Goal: Task Accomplishment & Management: Manage account settings

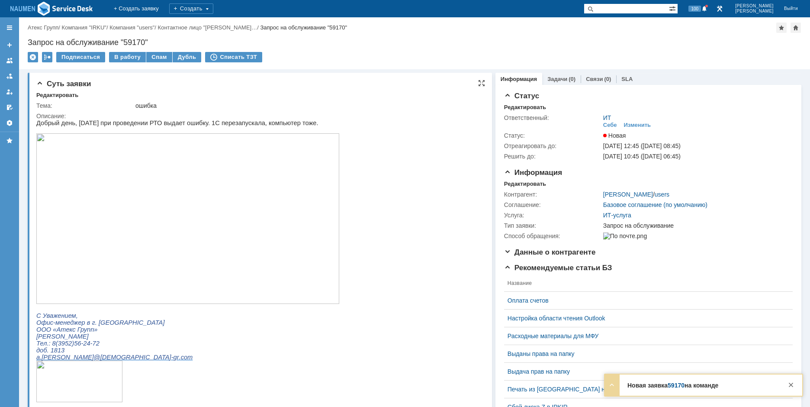
click at [150, 236] on img at bounding box center [187, 218] width 303 height 170
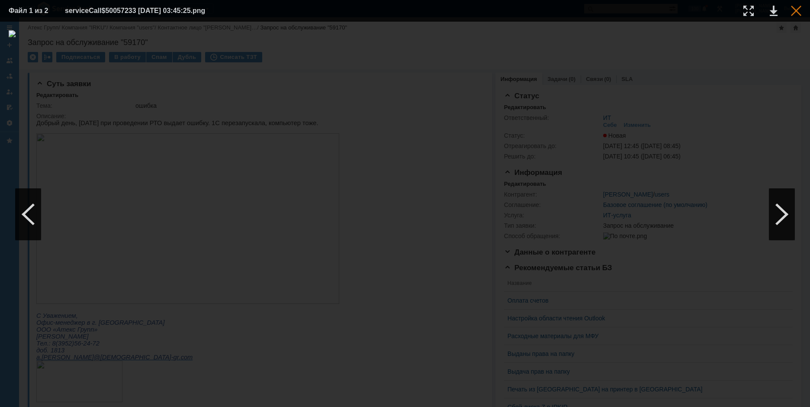
click at [791, 16] on div at bounding box center [796, 11] width 10 height 10
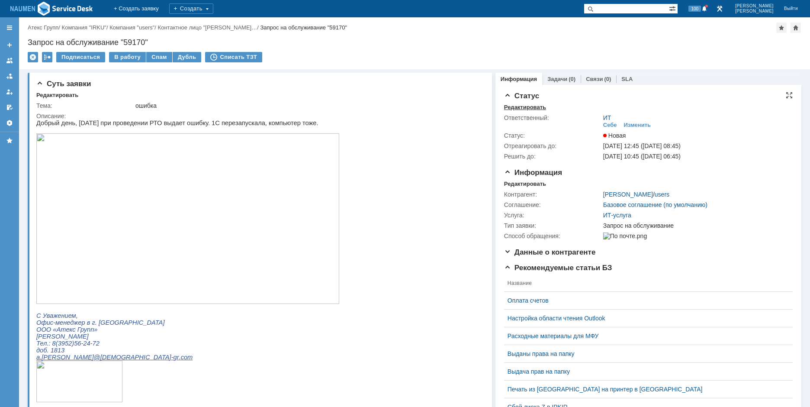
click at [519, 106] on div "Редактировать" at bounding box center [525, 107] width 42 height 7
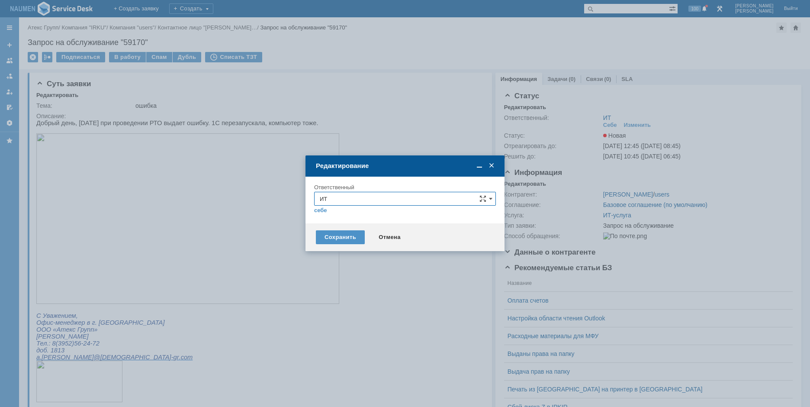
click at [368, 200] on input "ИТ" at bounding box center [405, 199] width 182 height 14
click at [334, 294] on div "АСУ" at bounding box center [404, 300] width 181 height 14
type input "АСУ"
click at [340, 238] on div "Сохранить" at bounding box center [340, 237] width 49 height 14
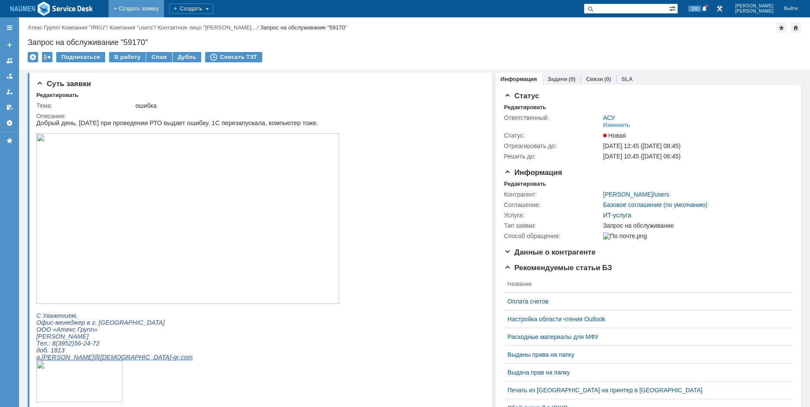
click at [149, 8] on link "+ Создать заявку" at bounding box center [136, 8] width 55 height 17
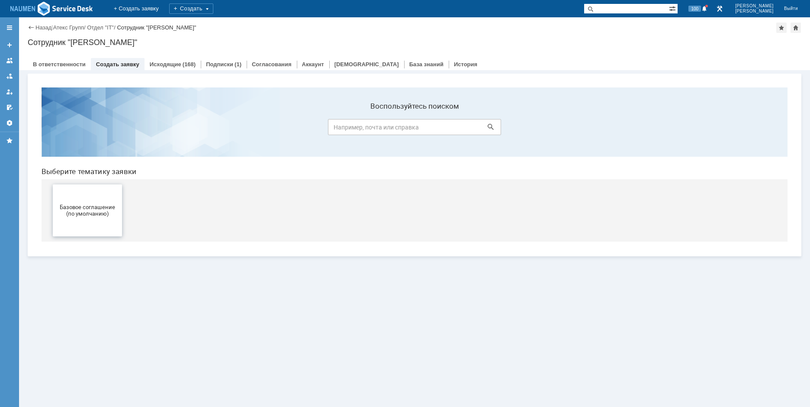
click at [91, 215] on span "Базовое соглашение (по умолчанию)" at bounding box center [87, 210] width 64 height 13
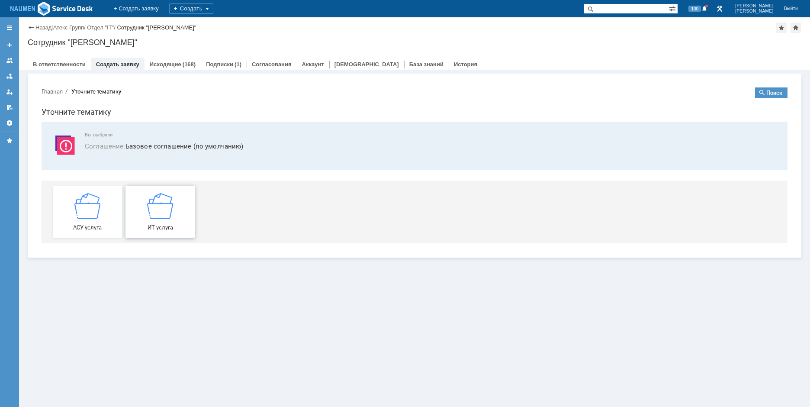
click at [160, 202] on img at bounding box center [160, 205] width 26 height 26
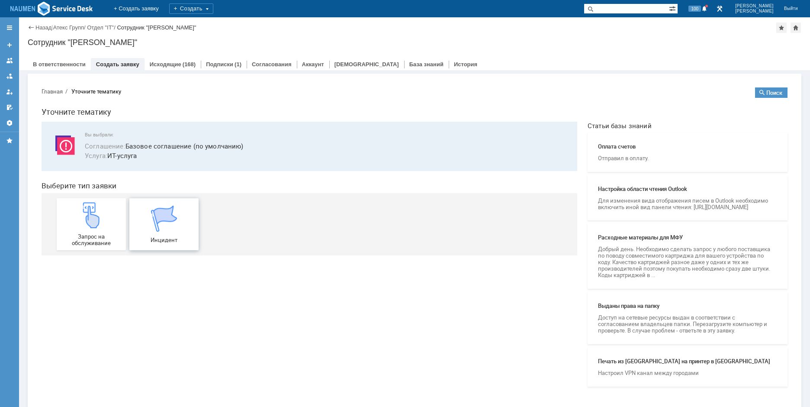
click at [148, 221] on div "Инцидент" at bounding box center [164, 224] width 64 height 38
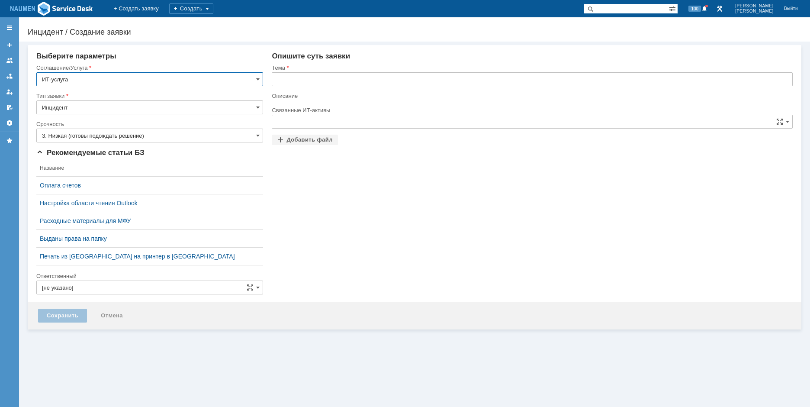
type input "[не указано]"
type input "[нет элементов]"
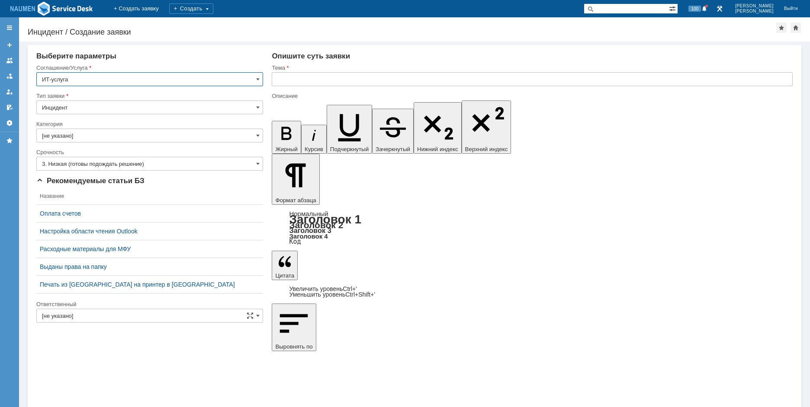
click at [104, 131] on input "[не указано]" at bounding box center [149, 135] width 227 height 14
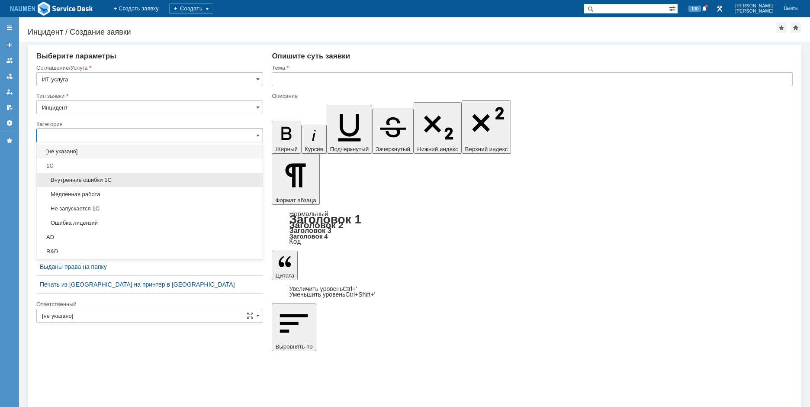
click at [99, 178] on span "Внутренние ошибки 1С" at bounding box center [149, 179] width 215 height 7
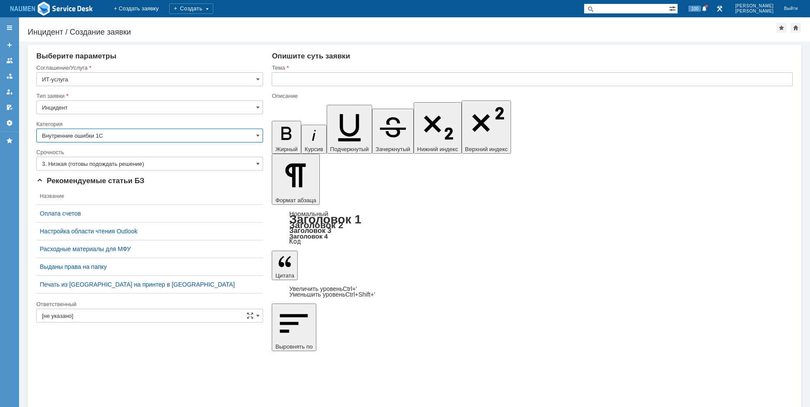
click at [128, 137] on input "Внутренние ошибки 1С" at bounding box center [149, 135] width 227 height 14
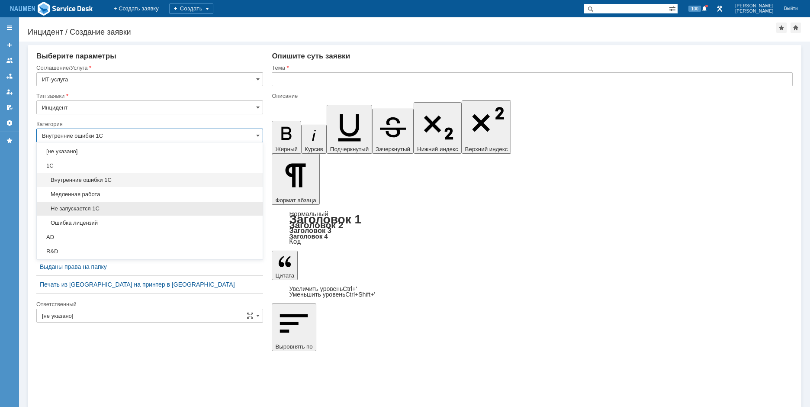
click at [93, 207] on span "Не запускается 1С" at bounding box center [149, 208] width 215 height 7
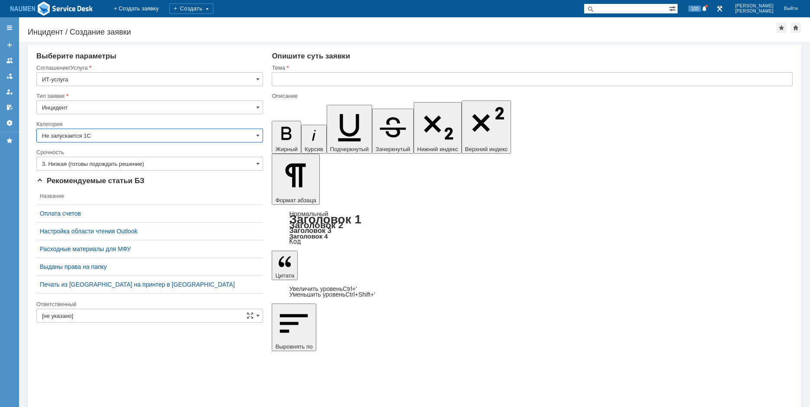
type input "Не запускается 1С"
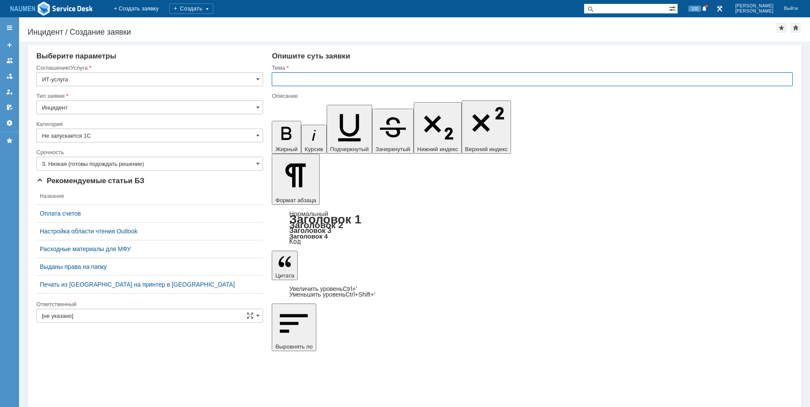
click at [319, 76] on input "text" at bounding box center [532, 79] width 521 height 14
drag, startPoint x: 387, startPoint y: 81, endPoint x: 261, endPoint y: 80, distance: 126.3
type input "Не запускается 1С, просит логин пароль"
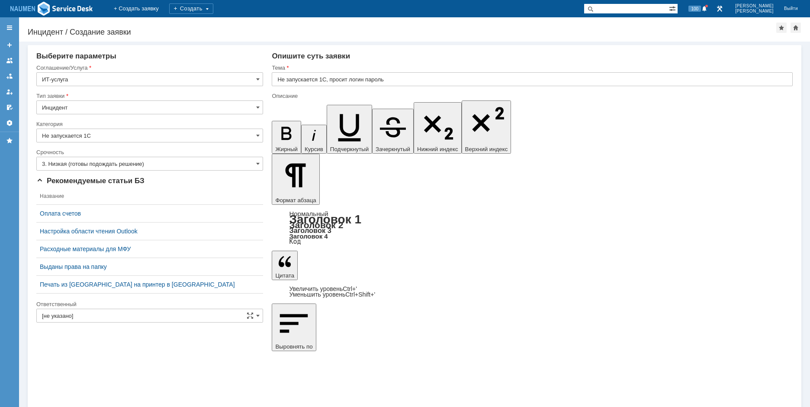
scroll to position [255, 3]
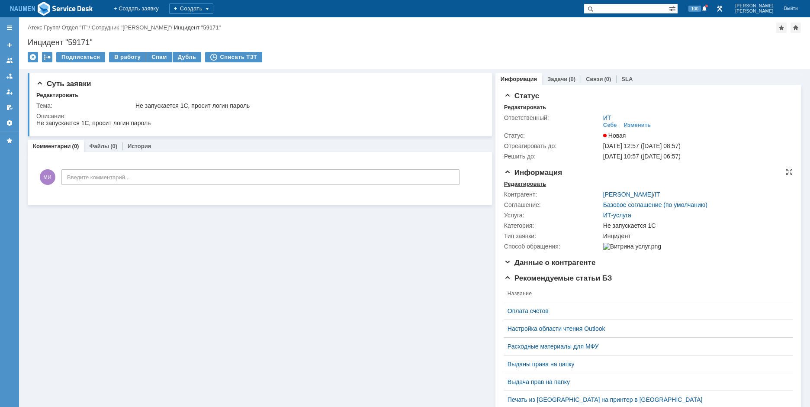
click at [516, 180] on div "Редактировать" at bounding box center [525, 183] width 42 height 7
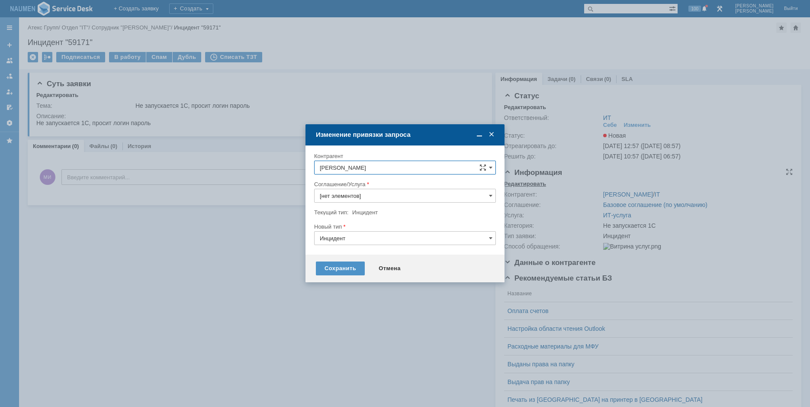
type input "ИТ-услуга"
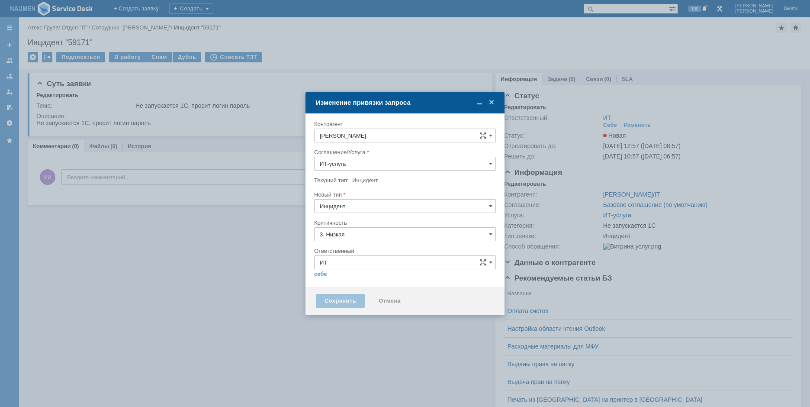
type input "Не запускается 1С"
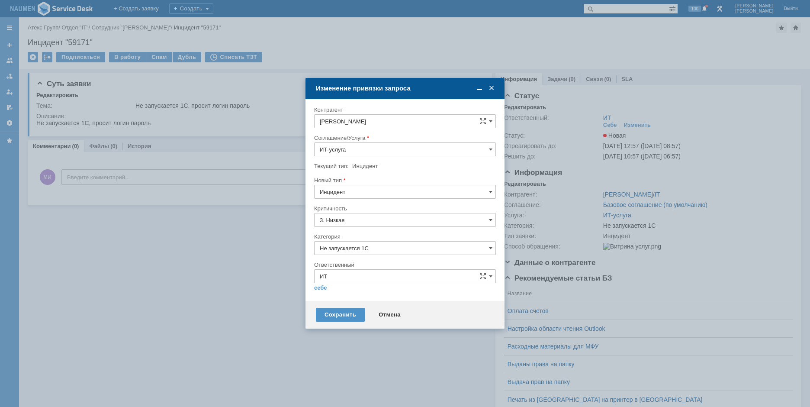
click at [394, 323] on div "Сохранить Отмена" at bounding box center [404, 315] width 199 height 28
click at [395, 314] on div "Отмена" at bounding box center [389, 314] width 39 height 14
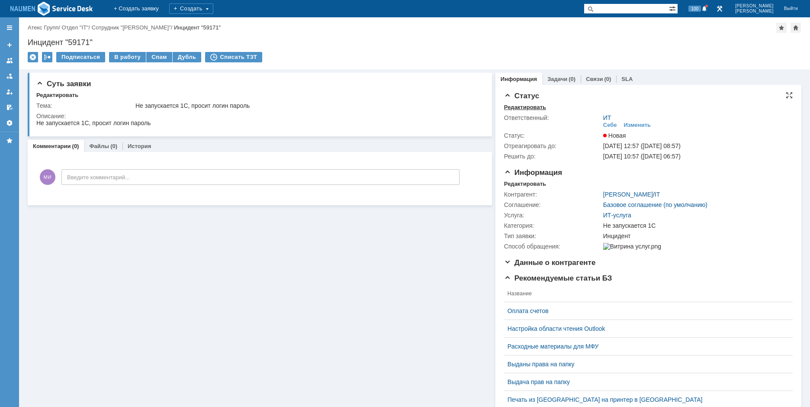
click at [517, 109] on div "Редактировать" at bounding box center [525, 107] width 42 height 7
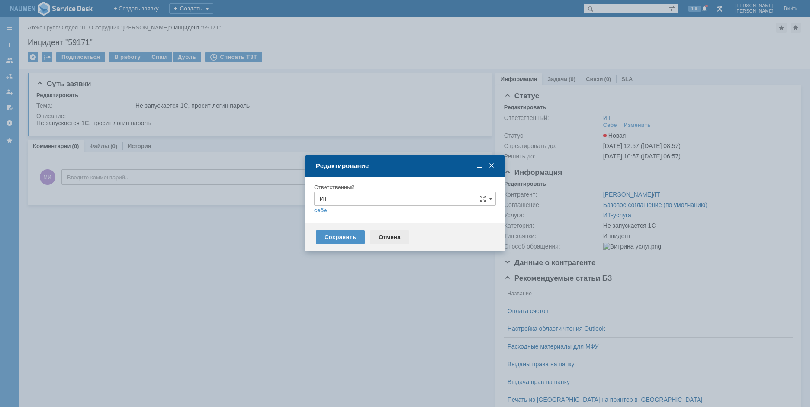
click at [396, 241] on div "Отмена" at bounding box center [389, 237] width 39 height 14
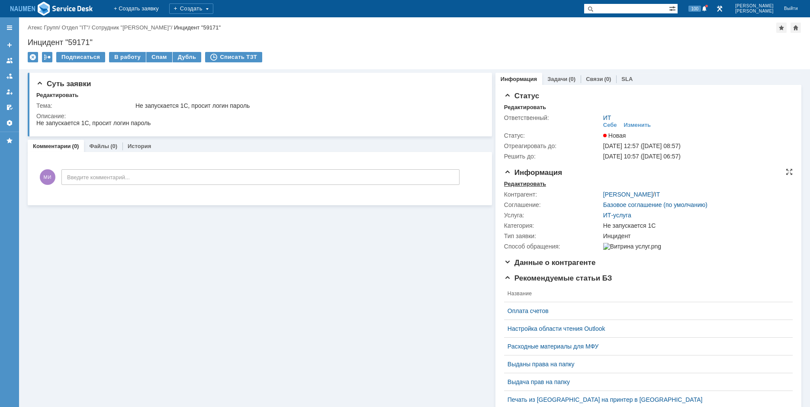
click at [518, 180] on div "Редактировать" at bounding box center [525, 183] width 42 height 7
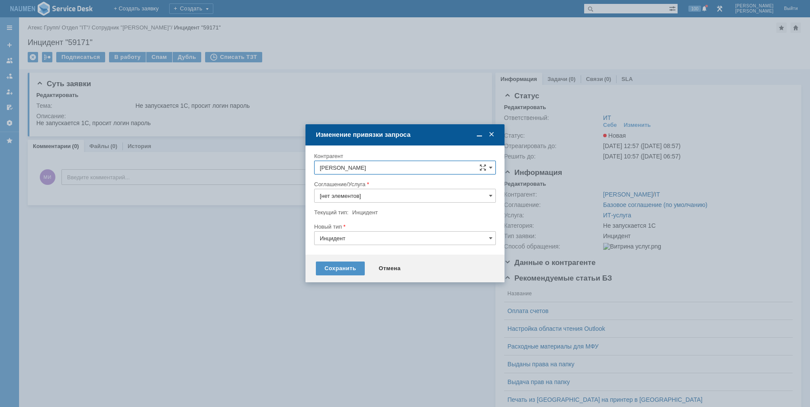
type input "ИТ-услуга"
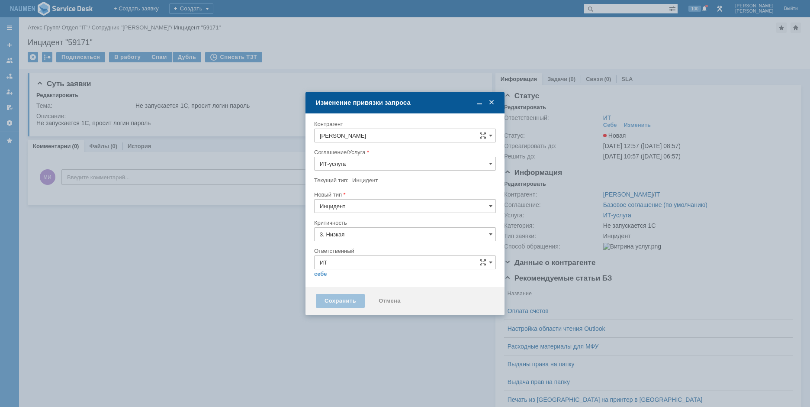
type input "Не запускается 1С"
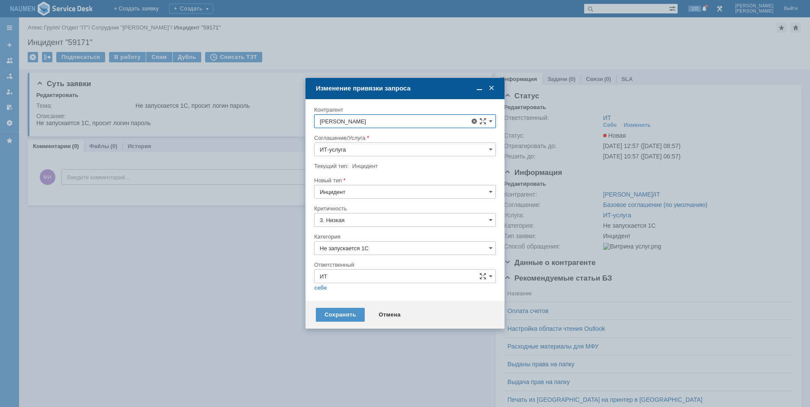
click at [373, 197] on span "Подобина Екатерина" at bounding box center [374, 199] width 46 height 6
type input "Подобина Екатерина"
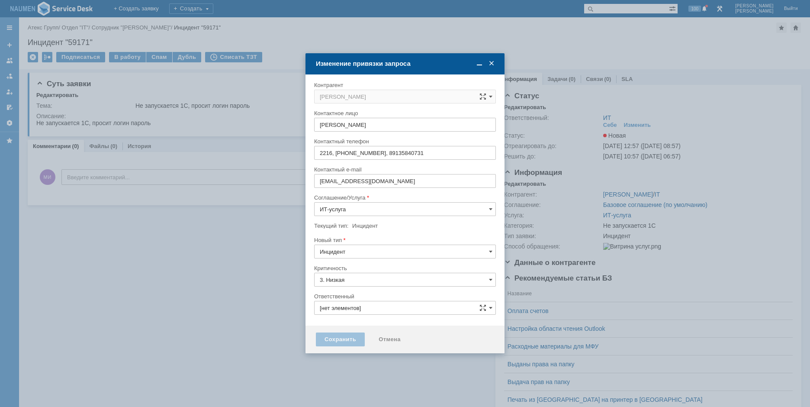
type input "ИТ"
type input "Не запускается 1С"
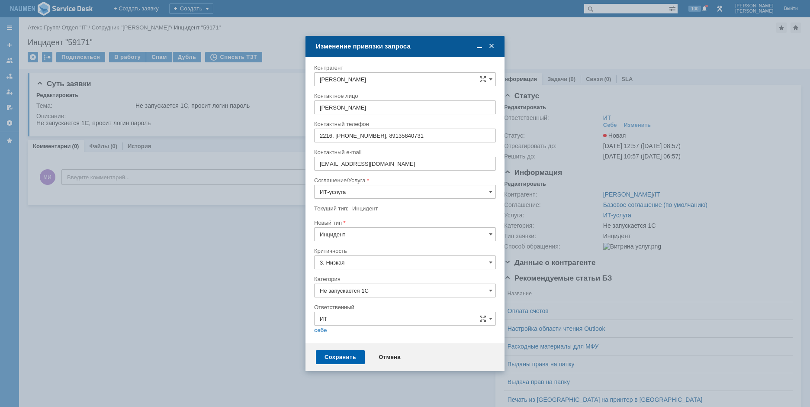
click at [334, 355] on div "Сохранить" at bounding box center [340, 357] width 49 height 14
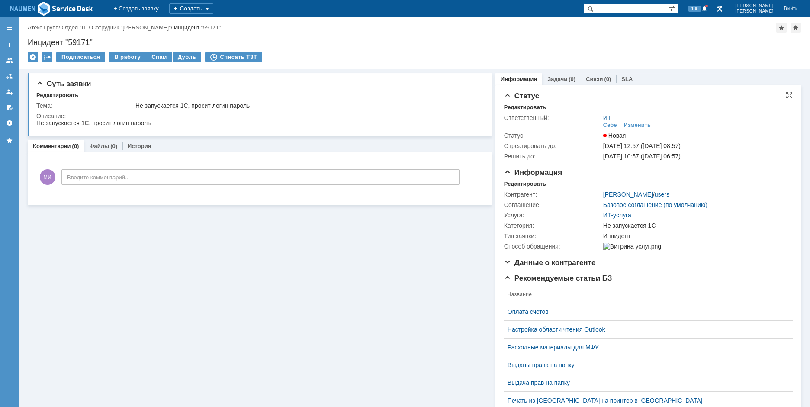
click at [513, 107] on div "Редактировать" at bounding box center [525, 107] width 42 height 7
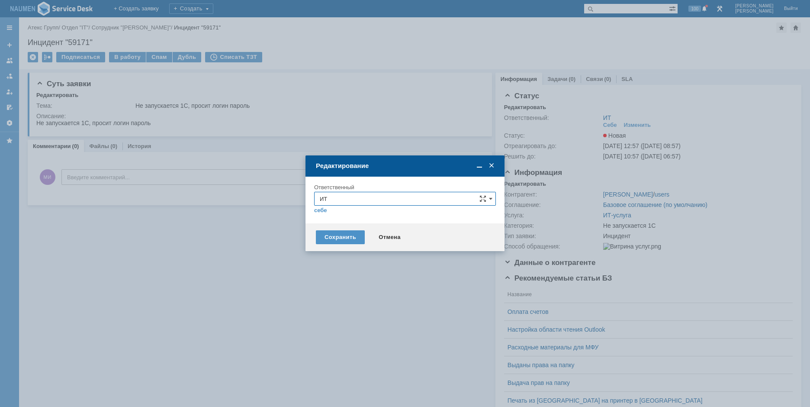
click at [362, 200] on input "ИТ" at bounding box center [405, 199] width 182 height 14
click at [325, 300] on span "АСУ" at bounding box center [405, 300] width 170 height 7
click at [349, 231] on div "Сохранить" at bounding box center [340, 237] width 49 height 14
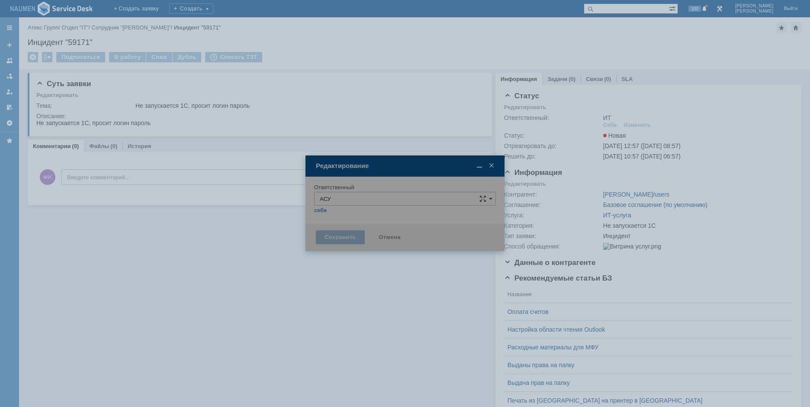
type input "АСУ"
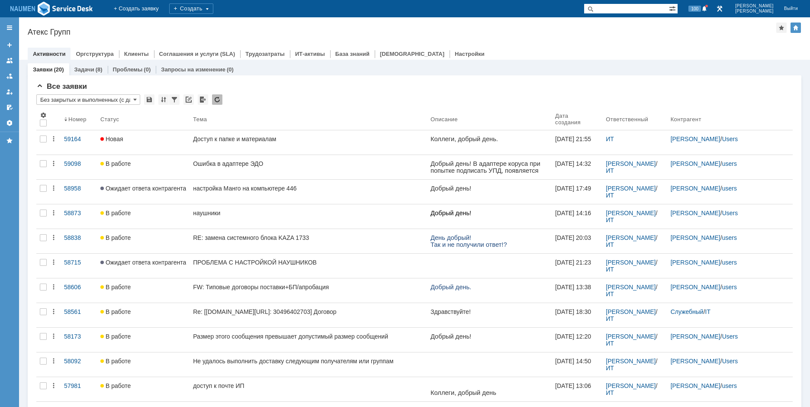
click at [683, 50] on div "Активности Оргструктура Клиенты Соглашения и услуги (SLA) Трудозатраты ИТ-актив…" at bounding box center [414, 54] width 773 height 12
click at [495, 35] on div "Атекс Групп" at bounding box center [402, 32] width 748 height 9
click at [587, 46] on div at bounding box center [414, 45] width 773 height 7
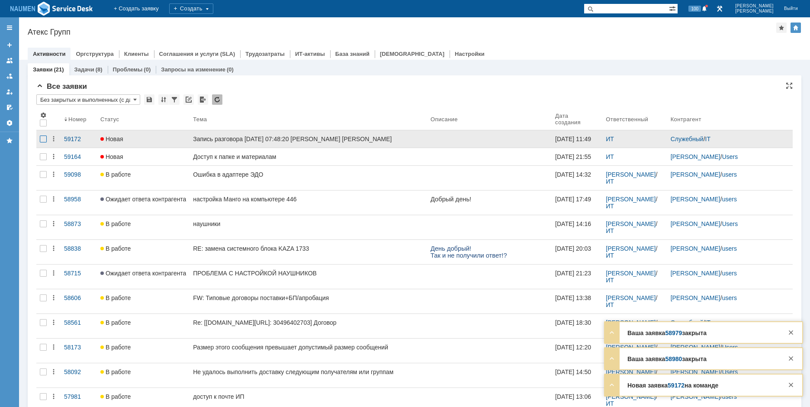
click at [40, 138] on div at bounding box center [43, 138] width 14 height 17
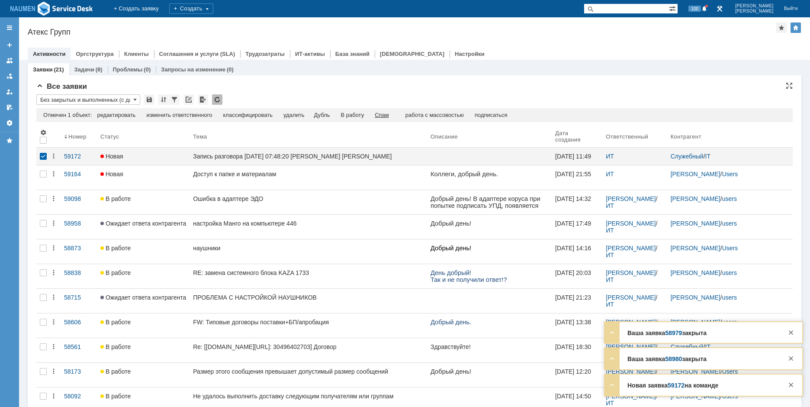
click at [381, 118] on div "Спам" at bounding box center [382, 115] width 14 height 7
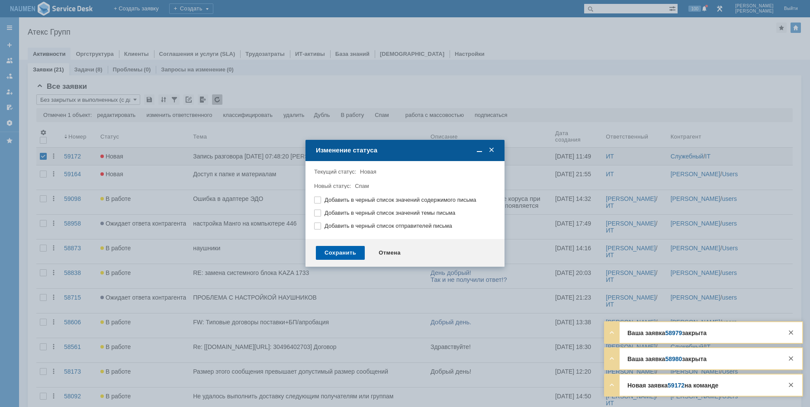
click at [348, 247] on div "Сохранить" at bounding box center [340, 253] width 49 height 14
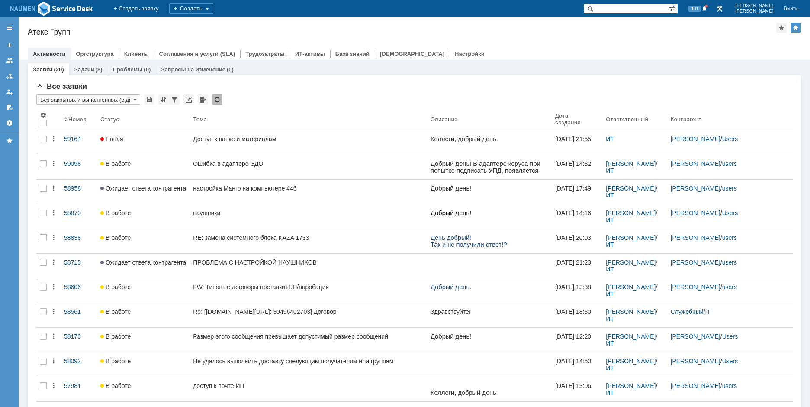
click at [523, 35] on div "Атекс Групп" at bounding box center [402, 32] width 748 height 9
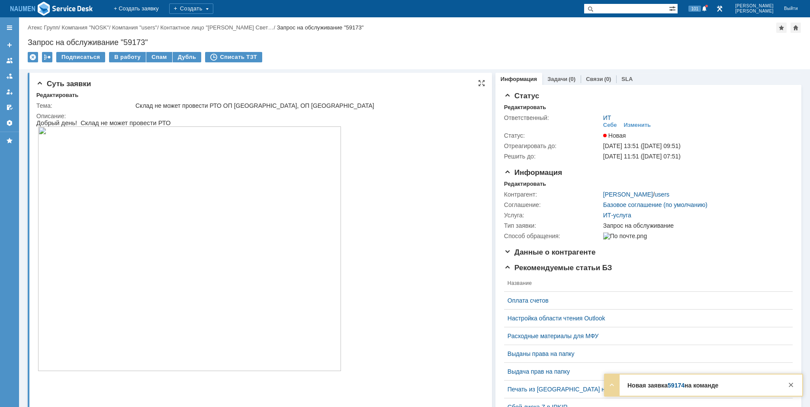
click at [192, 231] on img at bounding box center [189, 248] width 303 height 244
click at [673, 51] on div "Назад | Атекс Групп / Компания "NOSK" / Компания "users" / Контактное лицо "Иль…" at bounding box center [414, 43] width 791 height 52
click at [530, 107] on div "Редактировать" at bounding box center [525, 107] width 42 height 7
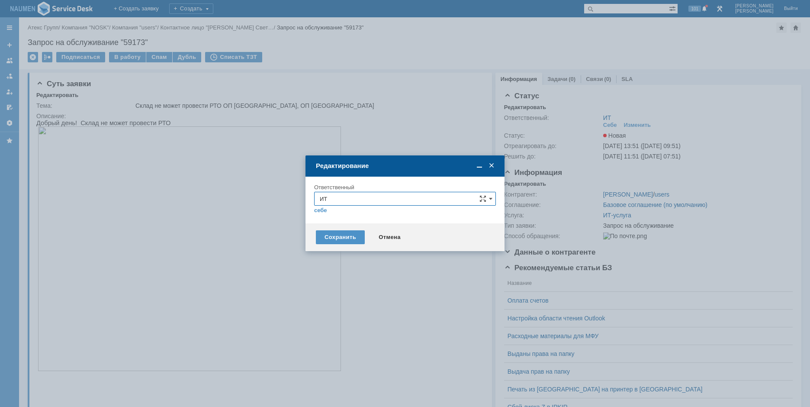
click at [352, 197] on input "ИТ" at bounding box center [405, 199] width 182 height 14
click at [338, 298] on span "АСУ" at bounding box center [405, 300] width 170 height 7
type input "АСУ"
click at [348, 237] on div "Сохранить" at bounding box center [340, 237] width 49 height 14
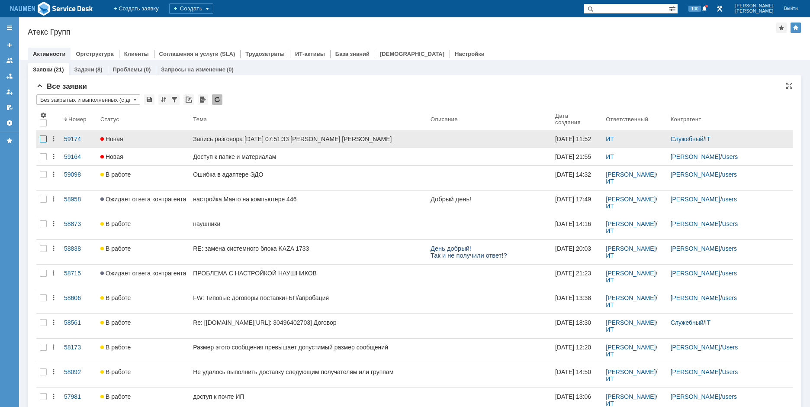
click at [43, 137] on div at bounding box center [43, 138] width 7 height 7
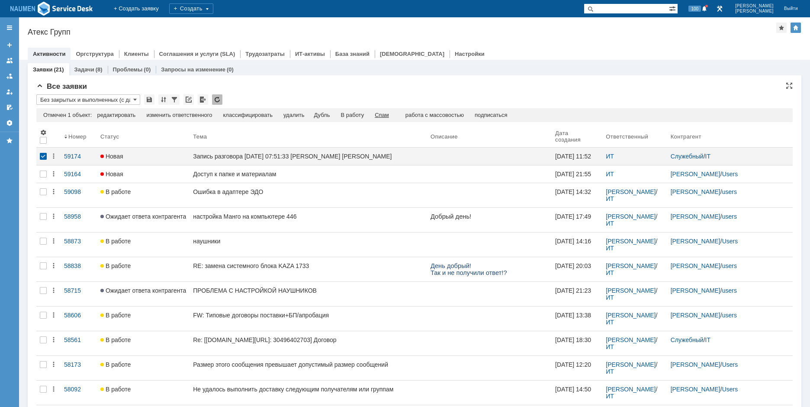
click at [389, 113] on div "Спам" at bounding box center [382, 115] width 14 height 7
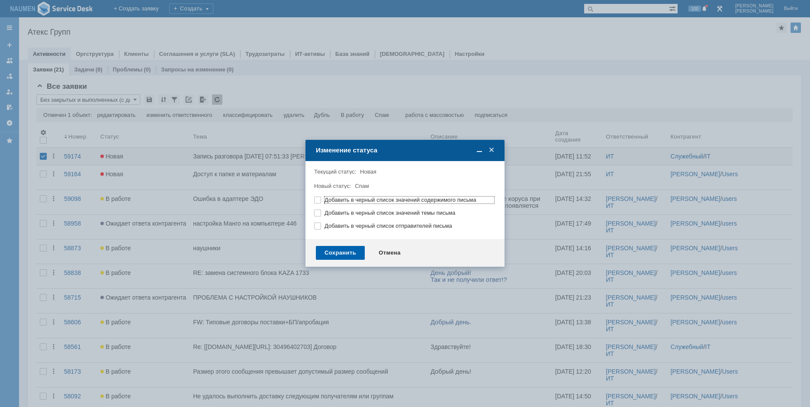
click at [335, 256] on div "Сохранить" at bounding box center [340, 253] width 49 height 14
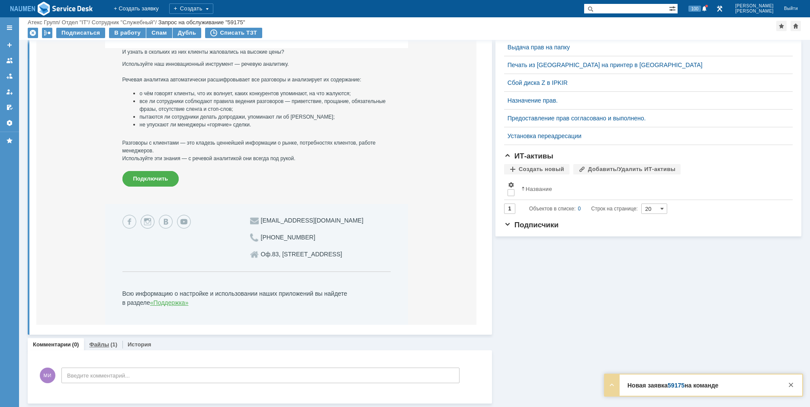
click at [111, 341] on div "(1)" at bounding box center [113, 344] width 7 height 6
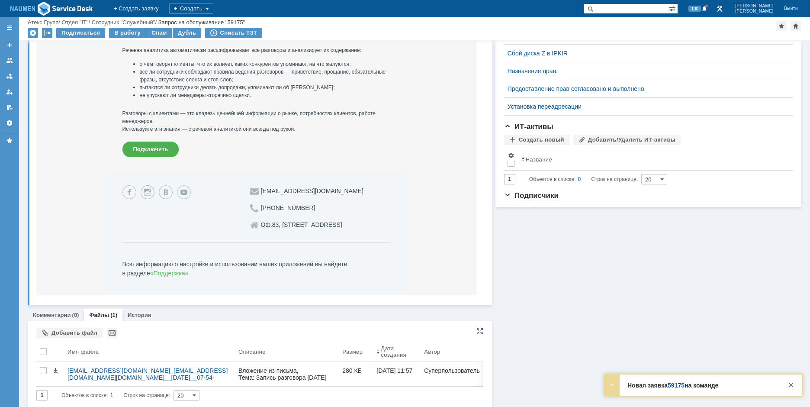
scroll to position [336, 0]
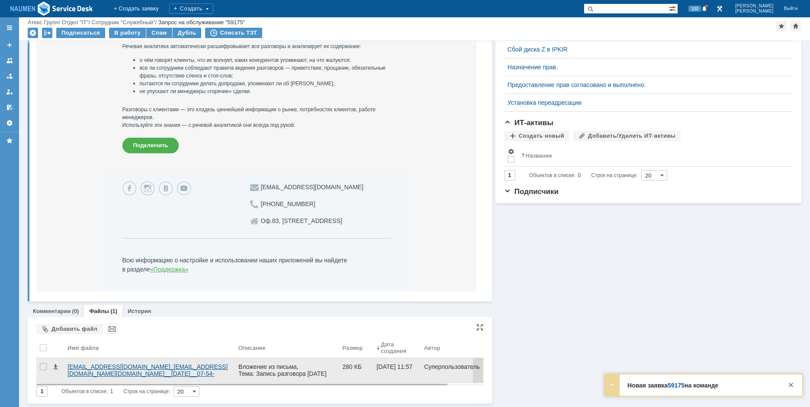
click at [123, 362] on div "sip_l.kalimulina@atex.mangosip.ru__sip_i.murzin@atex.mangosip.ru__2025.09.23__0…" at bounding box center [149, 370] width 171 height 24
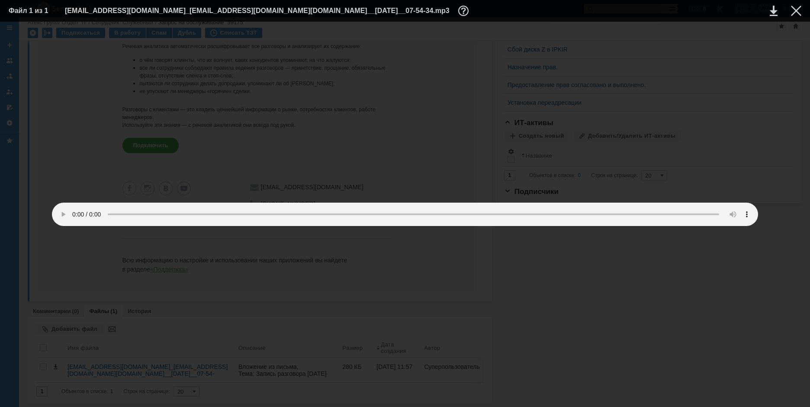
drag, startPoint x: 621, startPoint y: 85, endPoint x: 638, endPoint y: 86, distance: 17.8
click at [632, 86] on div at bounding box center [405, 214] width 792 height 368
click at [794, 7] on div at bounding box center [796, 11] width 10 height 10
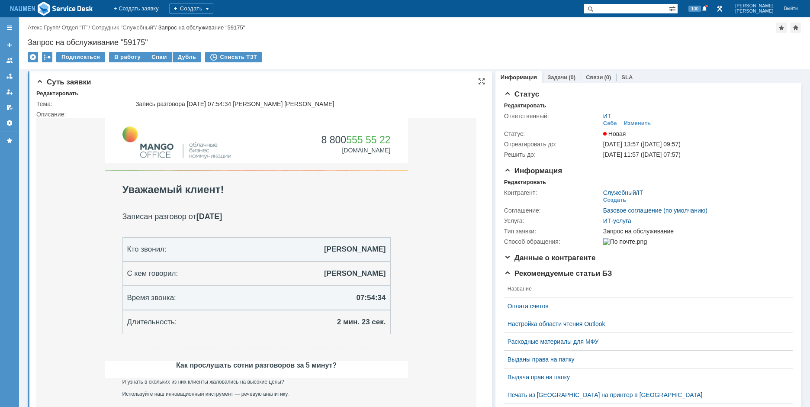
scroll to position [0, 0]
click at [64, 91] on div "Суть заявки Редактировать Тема: Запись разговора 23.09.2025 07:54:34 Калимулина…" at bounding box center [260, 369] width 464 height 593
click at [70, 96] on div "Редактировать" at bounding box center [57, 95] width 42 height 7
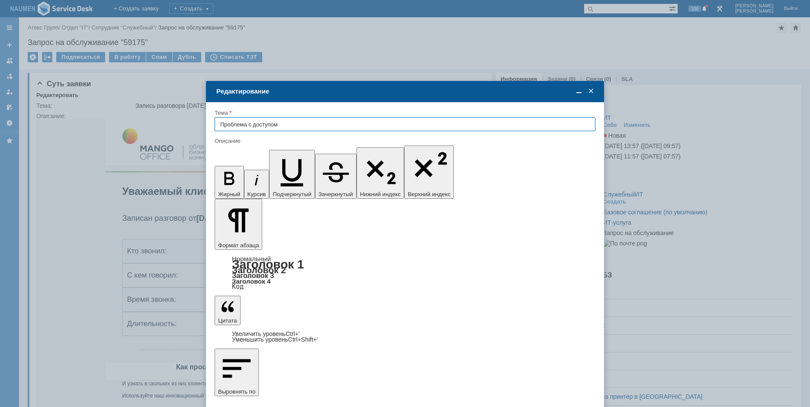
type input "Проблема с доступом"
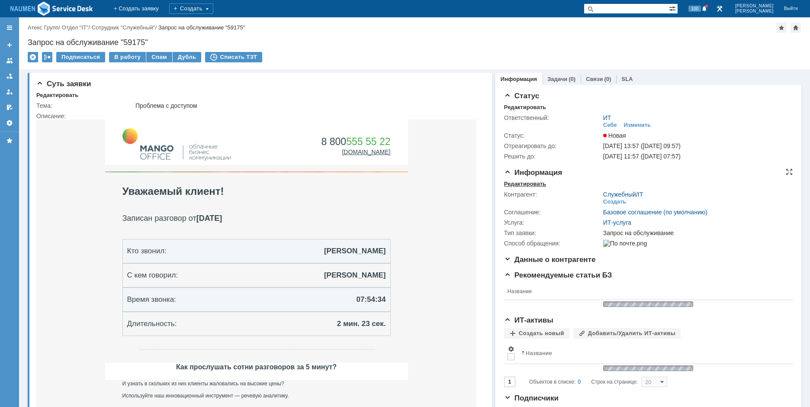
click at [518, 185] on div "Редактировать" at bounding box center [525, 183] width 42 height 7
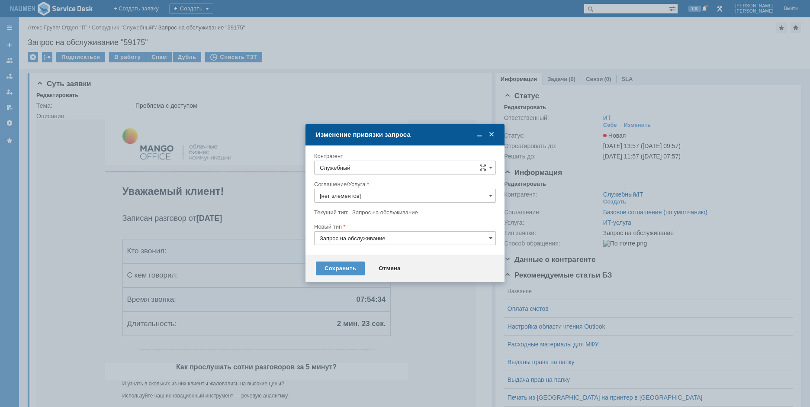
type input "ИТ-услуга"
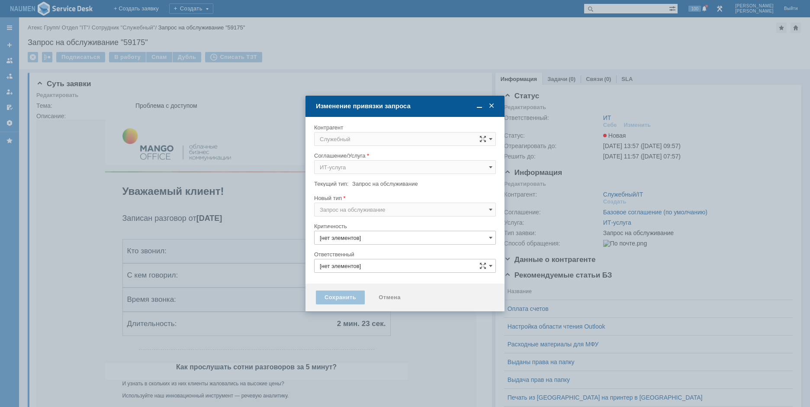
type input "3. Низкая"
type input "ИТ"
type input "[не указано]"
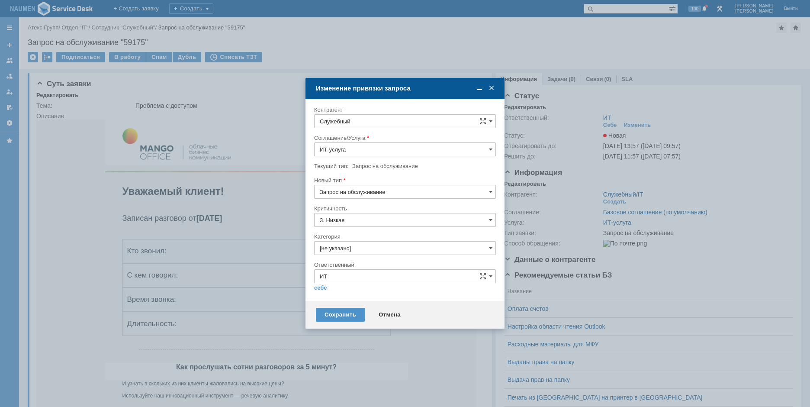
click at [374, 117] on input "Служебный" at bounding box center [405, 121] width 182 height 14
click at [371, 197] on span "Калимулина Лилия" at bounding box center [374, 199] width 46 height 6
type input "Калимулина Лилия"
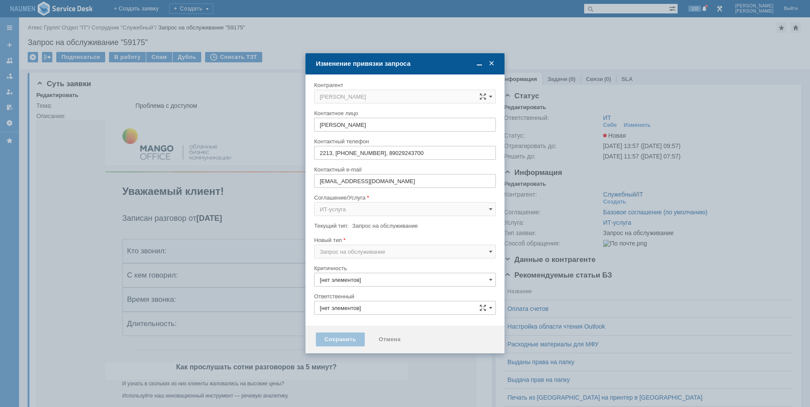
type input "ИТ"
type input "3. Низкая"
type input "[не указано]"
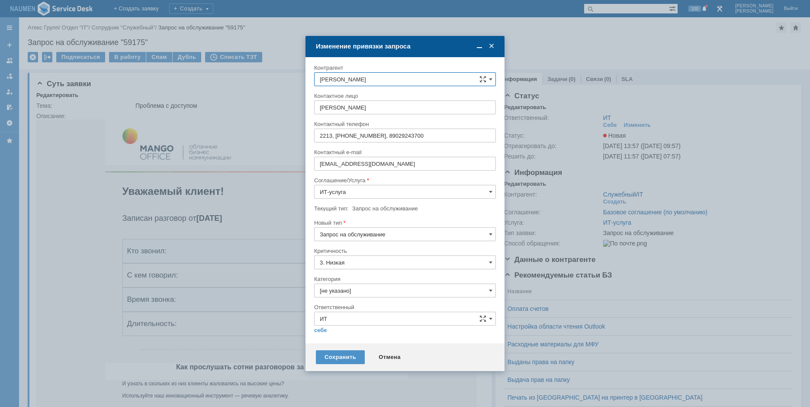
click at [361, 236] on input "Запрос на обслуживание" at bounding box center [405, 234] width 182 height 14
click at [345, 274] on div "Инцидент" at bounding box center [404, 279] width 181 height 14
type input "Инцидент"
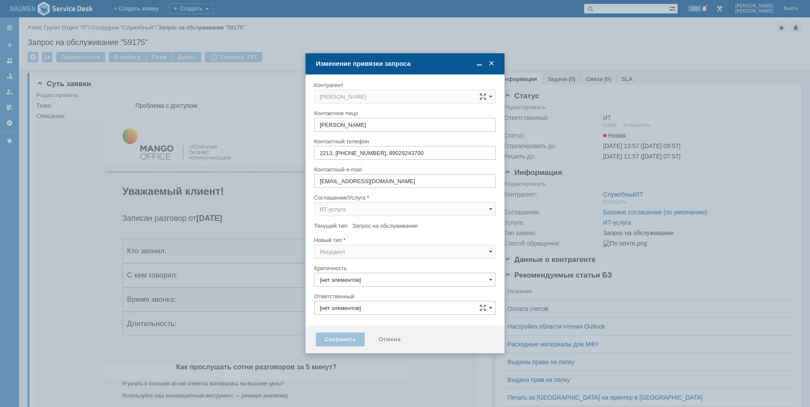
type input "3. Низкая"
type input "ИТ"
type input "[не указано]"
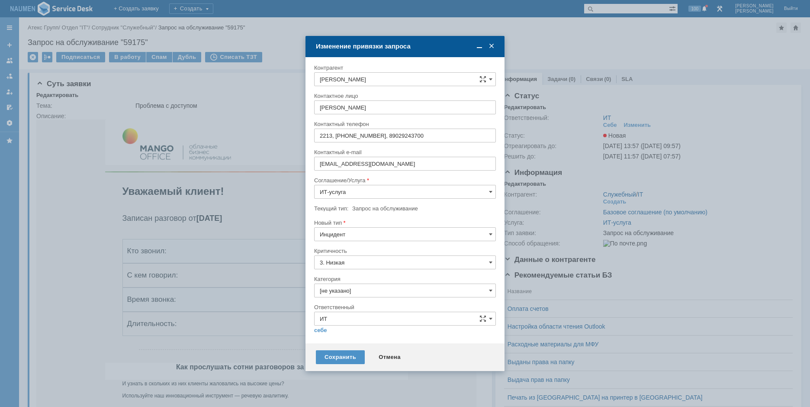
type input "Инцидент"
click at [357, 285] on input "[не указано]" at bounding box center [405, 290] width 182 height 14
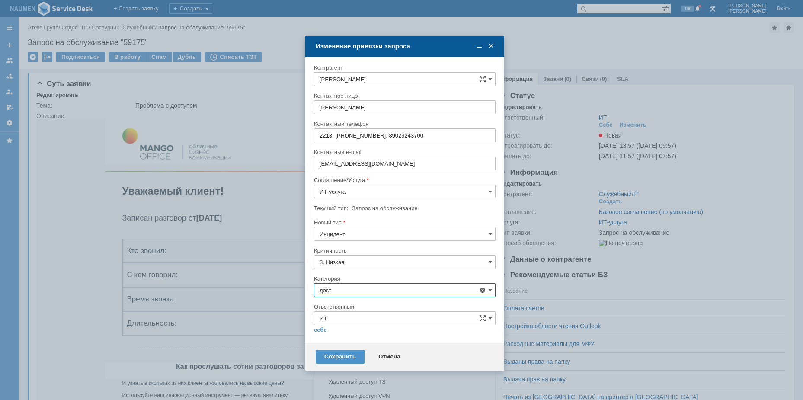
click at [354, 337] on span "Назначение доступа (файловые ресурсы)" at bounding box center [405, 339] width 170 height 7
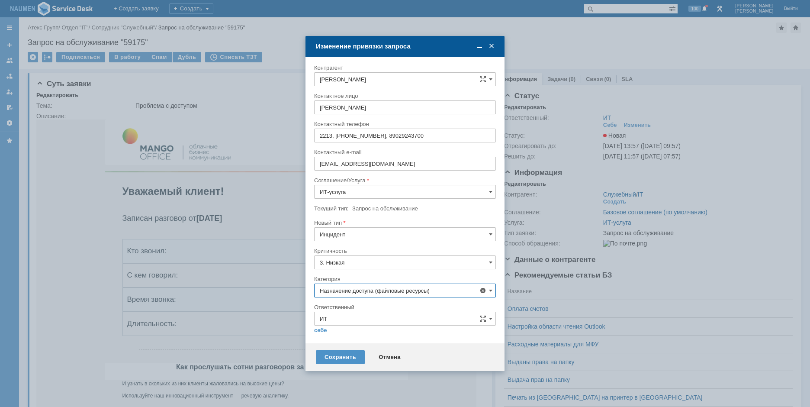
type input "Назначение доступа (файловые ресурсы)"
click at [323, 328] on link "себе" at bounding box center [320, 330] width 13 height 7
type input "Мурзин Иван"
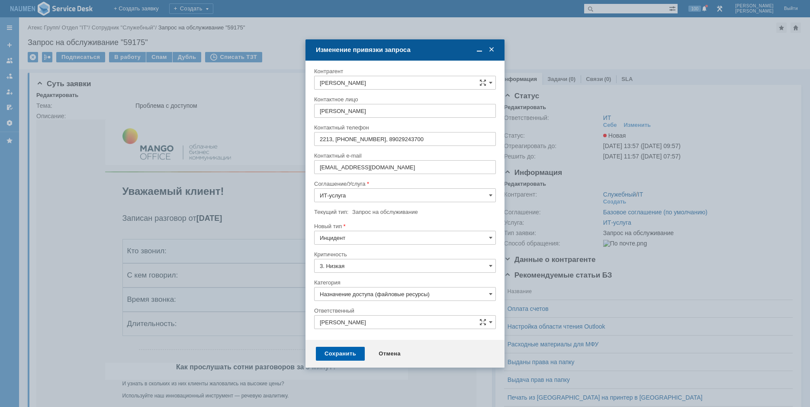
click at [323, 350] on div "Сохранить" at bounding box center [340, 353] width 49 height 14
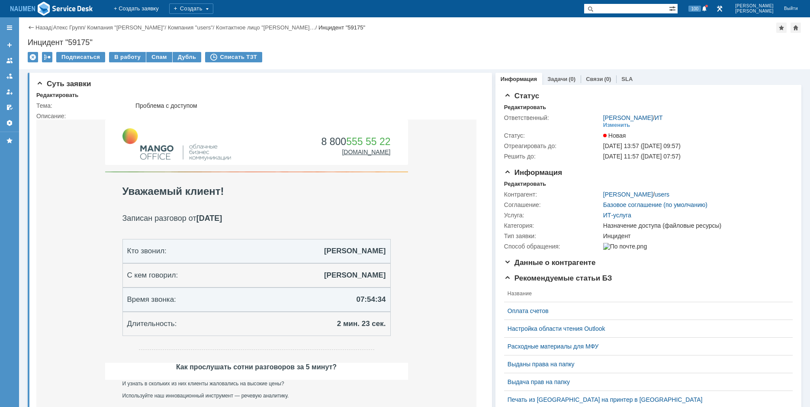
click at [125, 62] on td "В работу" at bounding box center [127, 57] width 37 height 11
click at [125, 58] on div "В работу" at bounding box center [127, 57] width 37 height 10
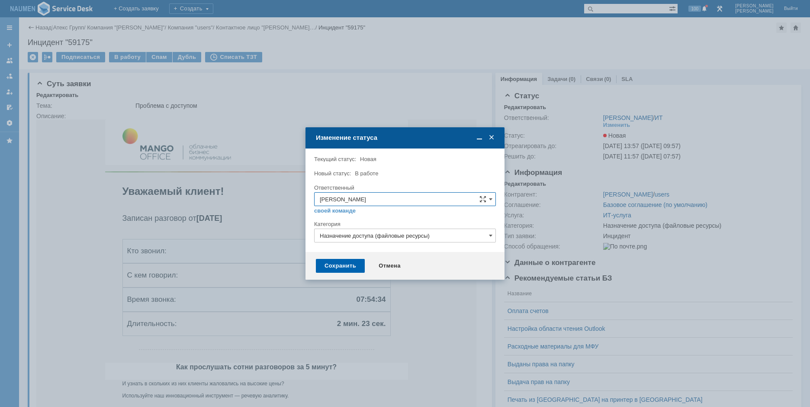
click at [350, 268] on div "Сохранить" at bounding box center [340, 266] width 49 height 14
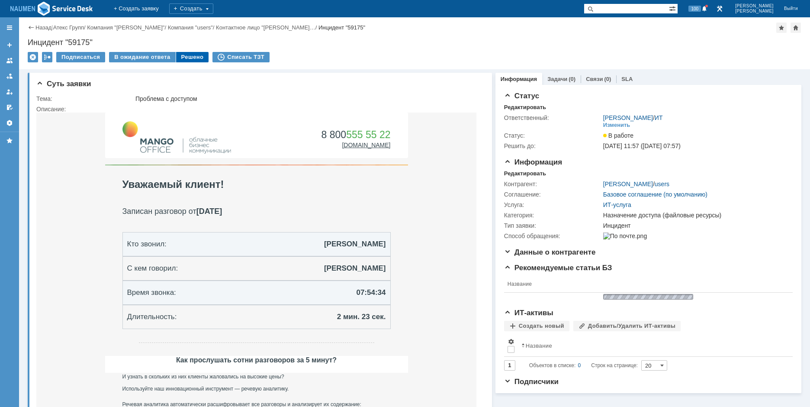
click at [184, 56] on div "Решено" at bounding box center [192, 57] width 33 height 10
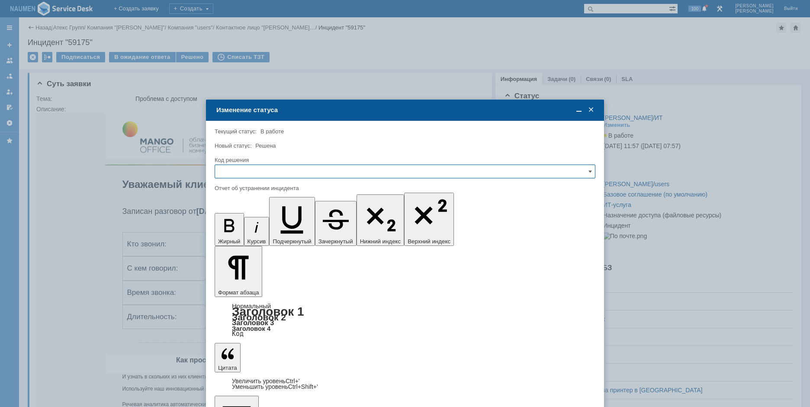
click at [295, 169] on input "text" at bounding box center [405, 171] width 381 height 14
click at [231, 231] on span "Решено" at bounding box center [404, 230] width 369 height 7
type input "Решено"
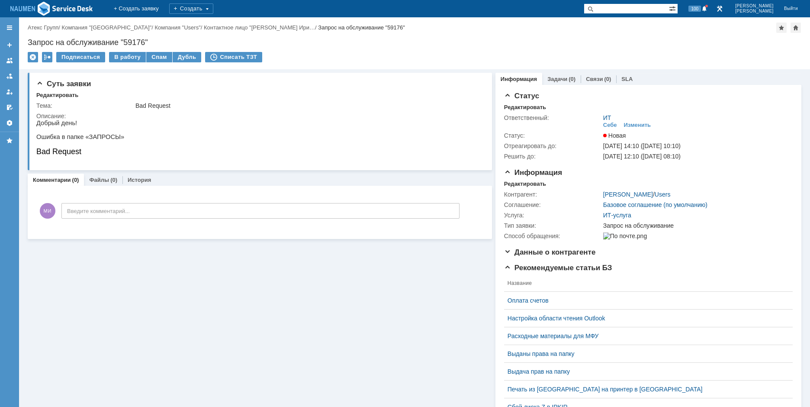
click at [548, 49] on div "Назад | Атекс Групп / Компания "Moscow" / Компания "Users" / Контактное лицо "[…" at bounding box center [414, 43] width 791 height 52
click at [34, 283] on div "Суть заявки Редактировать Тема: Bad Request Описание: Комментарии (0) Файлы (0)…" at bounding box center [260, 314] width 464 height 491
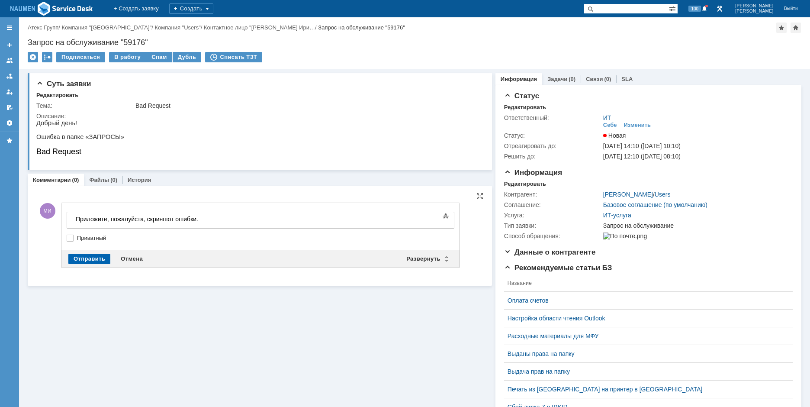
click at [83, 253] on div "Отправить" at bounding box center [89, 258] width 42 height 10
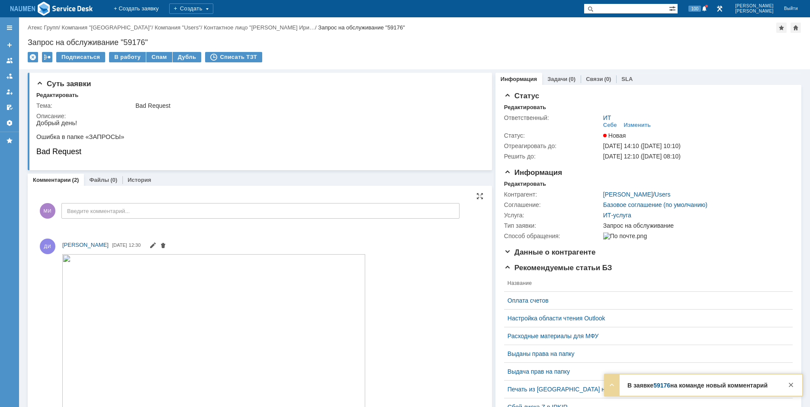
click at [121, 273] on img at bounding box center [213, 338] width 303 height 170
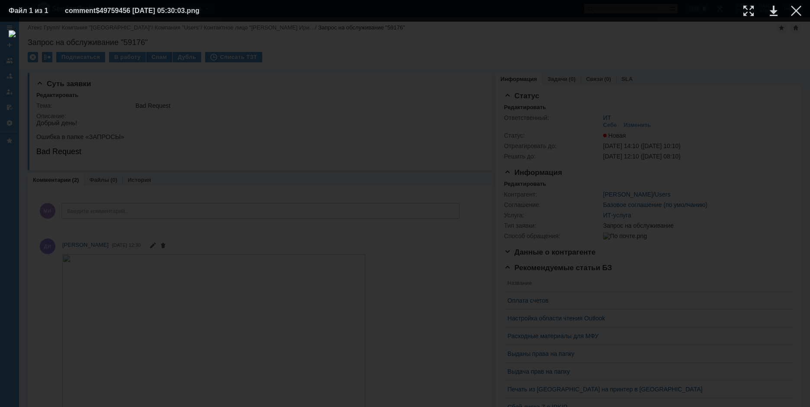
click at [723, 38] on img at bounding box center [405, 214] width 792 height 368
click at [793, 14] on div at bounding box center [796, 11] width 10 height 10
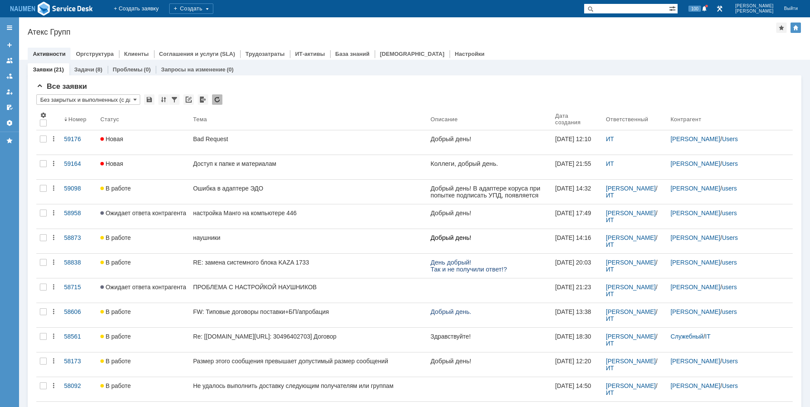
click at [654, 35] on div "Назад | Атекс Групп Атекс Групп root$101 Активности Оргструктура Клиенты Соглаш…" at bounding box center [414, 38] width 791 height 42
click at [669, 41] on div "Назад | Атекс Групп Атекс Групп root$101 Активности Оргструктура Клиенты Соглаш…" at bounding box center [414, 38] width 791 height 42
